Goal: Navigation & Orientation: Go to known website

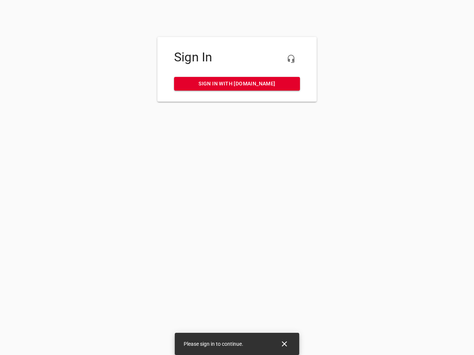
click at [291, 59] on icon "button" at bounding box center [290, 58] width 9 height 9
click at [284, 344] on icon "Close" at bounding box center [284, 343] width 5 height 5
